Goal: Navigation & Orientation: Find specific page/section

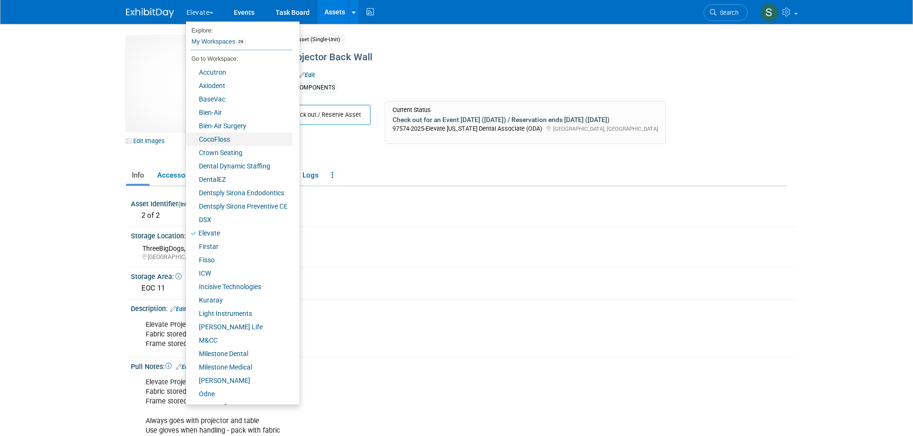
click at [211, 137] on link "CocoFloss" at bounding box center [239, 139] width 106 height 13
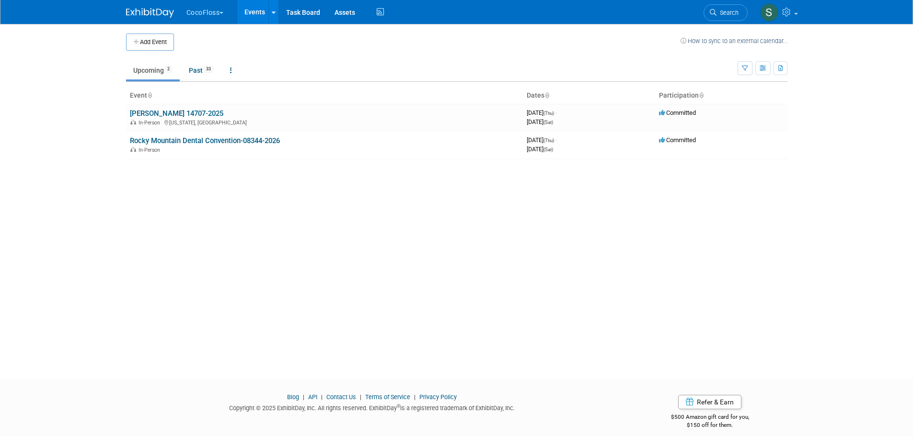
click at [210, 112] on link "[PERSON_NAME] 14707-2025" at bounding box center [176, 113] width 93 height 9
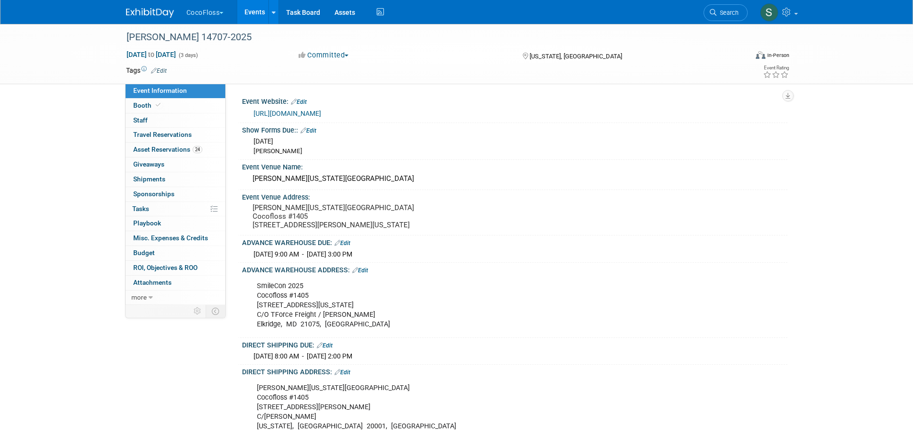
click at [174, 148] on span "Asset Reservations 24" at bounding box center [167, 150] width 69 height 8
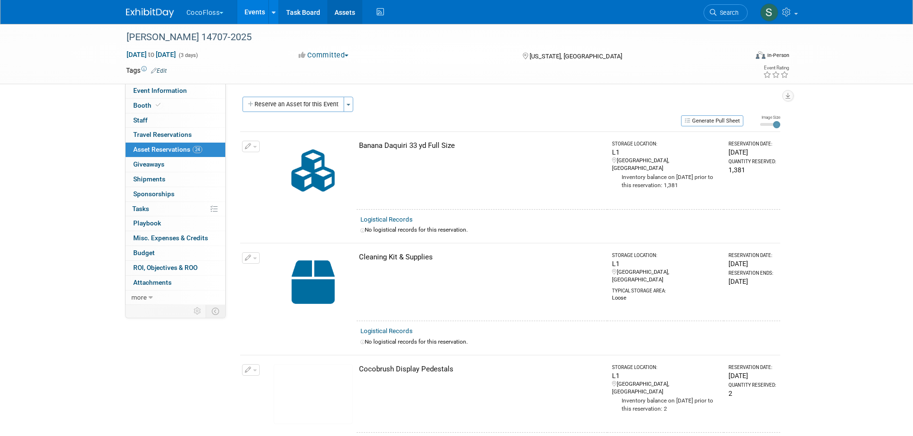
click at [354, 10] on link "Assets" at bounding box center [344, 12] width 35 height 24
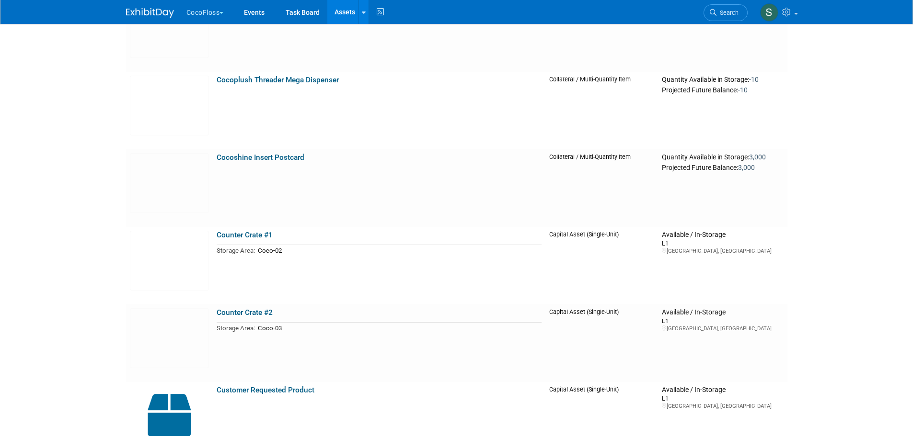
scroll to position [1485, 0]
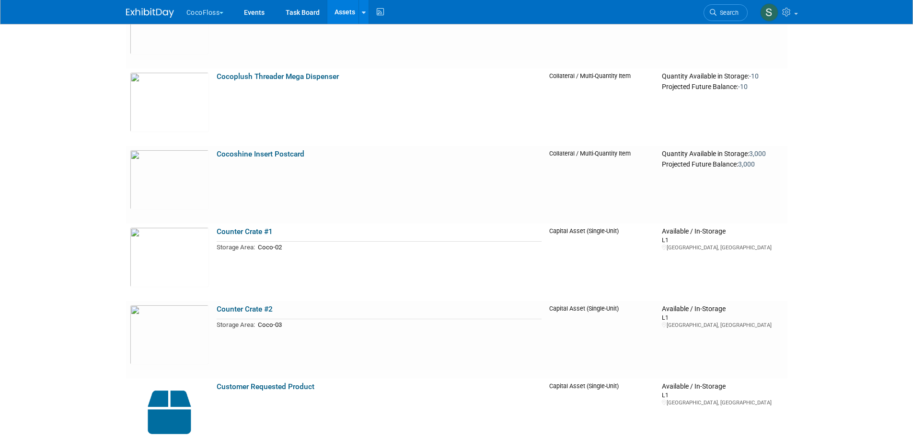
click at [243, 230] on link "Counter Crate #1" at bounding box center [245, 232] width 56 height 9
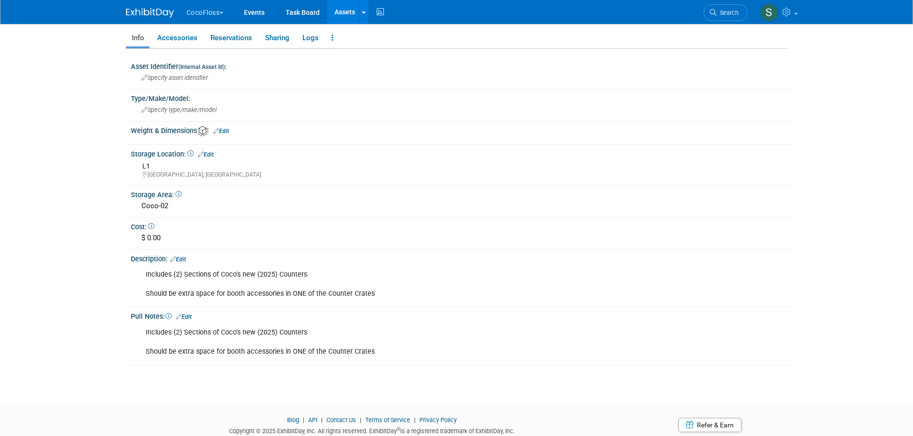
scroll to position [128, 0]
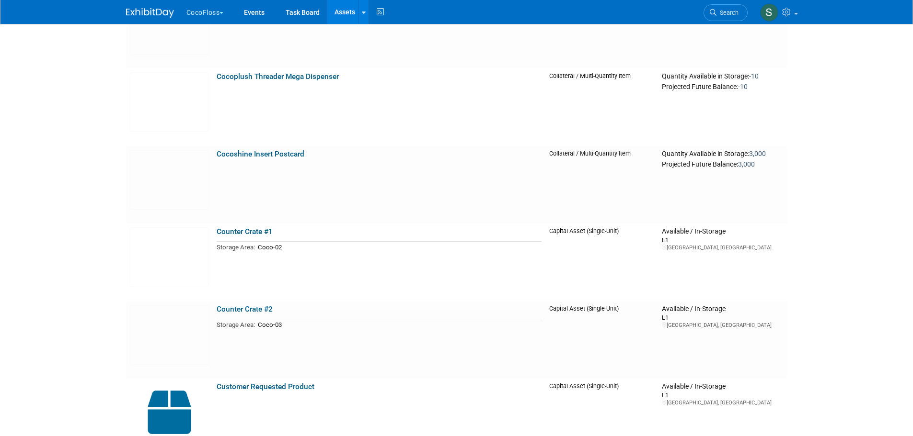
click at [263, 306] on link "Counter Crate #2" at bounding box center [245, 309] width 56 height 9
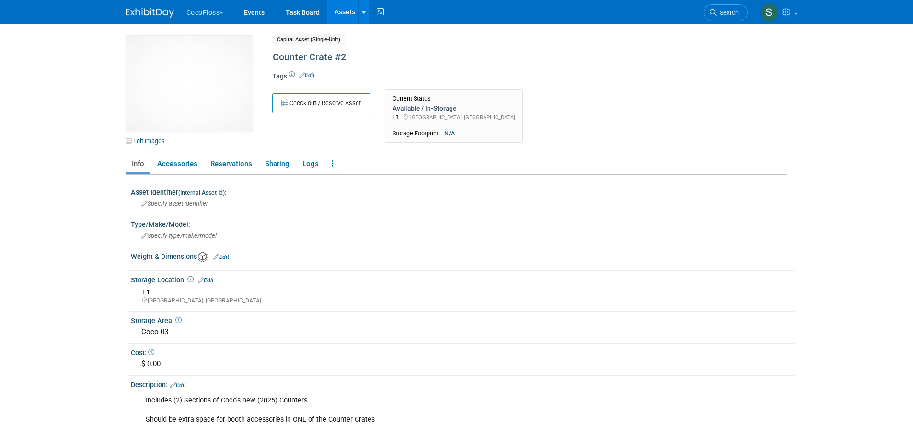
click at [340, 14] on link "Assets" at bounding box center [344, 12] width 35 height 24
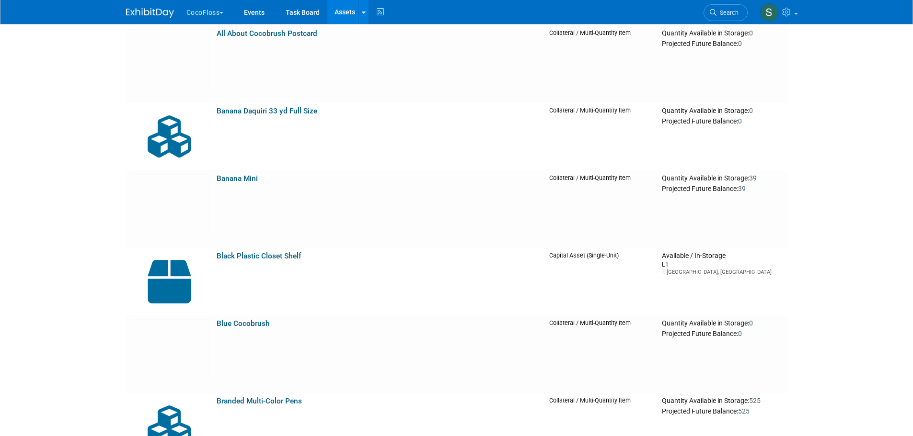
scroll to position [240, 0]
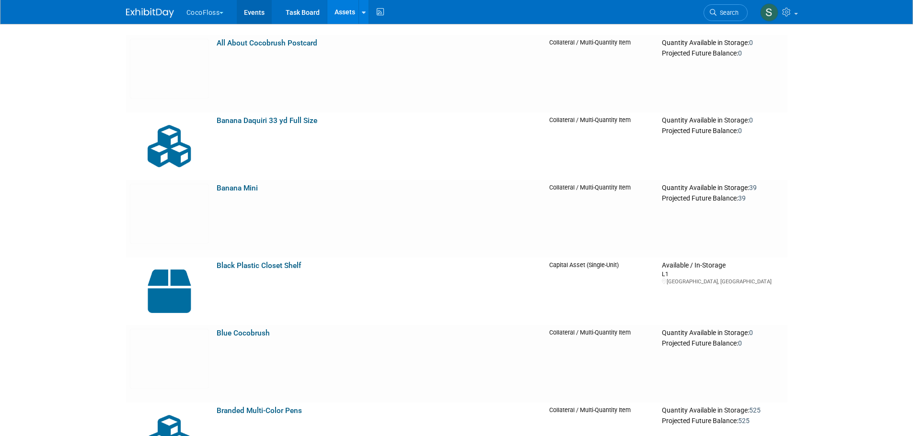
click at [263, 7] on link "Events" at bounding box center [254, 12] width 35 height 24
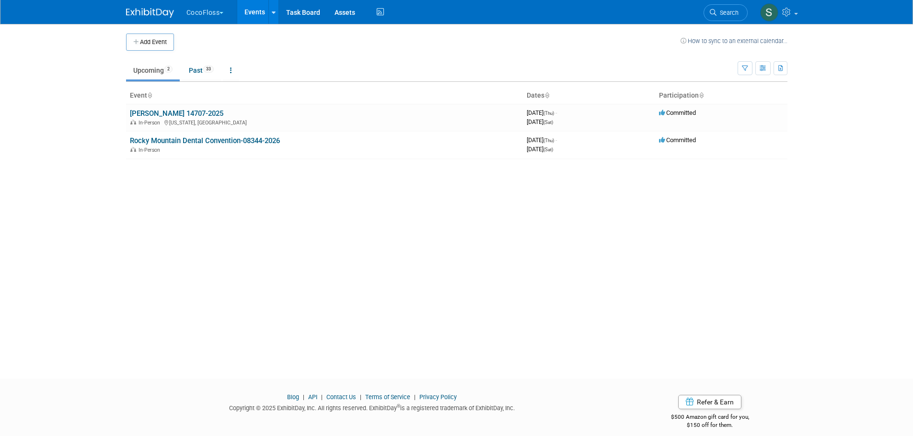
click at [201, 114] on link "[PERSON_NAME] 14707-2025" at bounding box center [176, 113] width 93 height 9
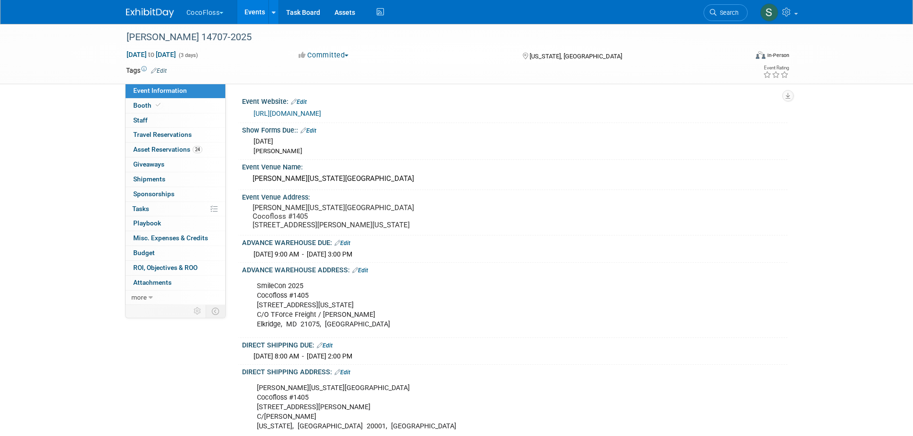
click at [169, 182] on link "0 Shipments 0" at bounding box center [176, 179] width 100 height 14
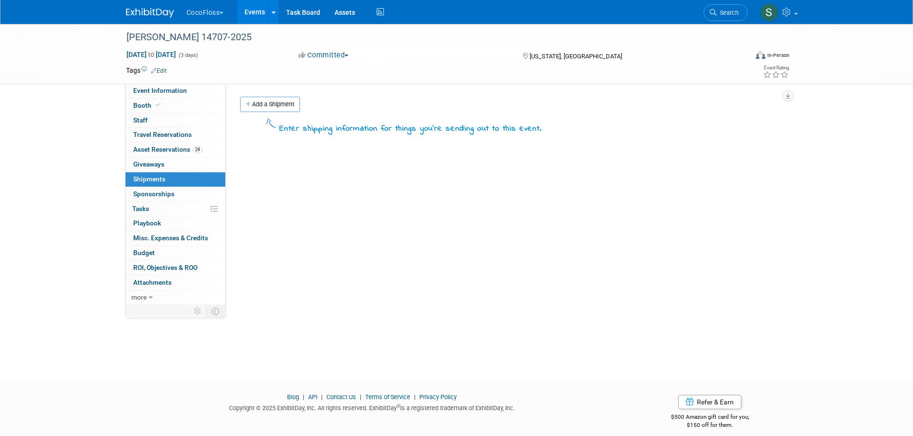
click at [176, 92] on span "Event Information" at bounding box center [160, 91] width 54 height 8
